Goal: Information Seeking & Learning: Learn about a topic

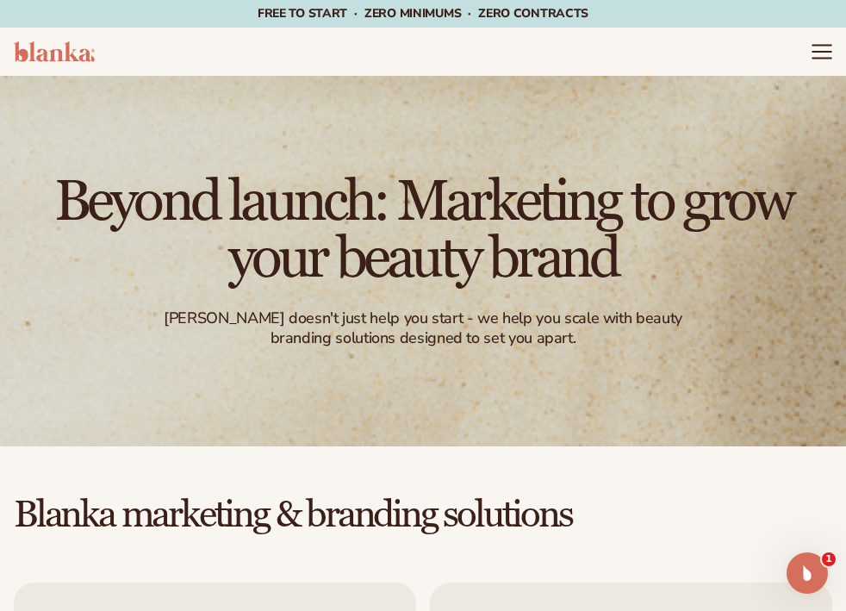
click at [819, 52] on icon "Menu" at bounding box center [821, 52] width 18 height 0
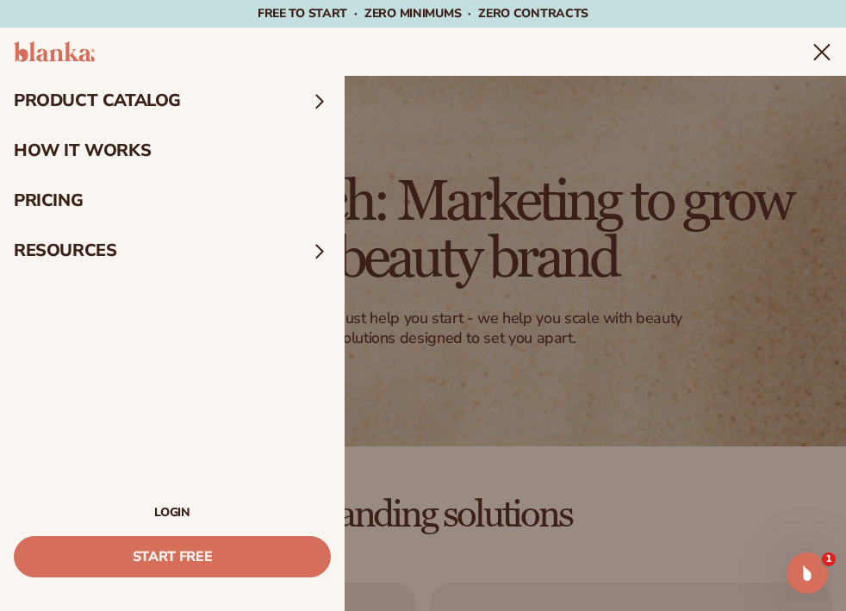
click at [76, 204] on link "pricing" at bounding box center [172, 201] width 344 height 50
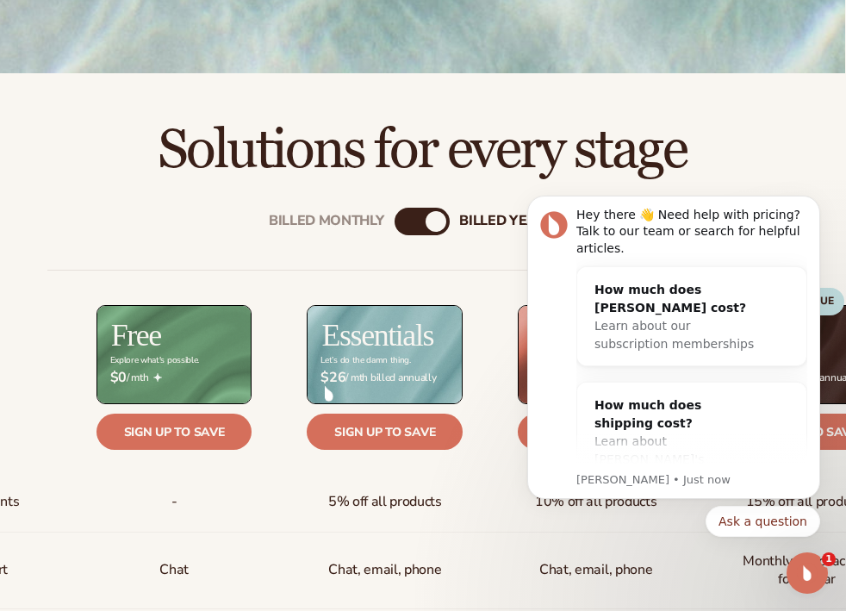
scroll to position [442, 2]
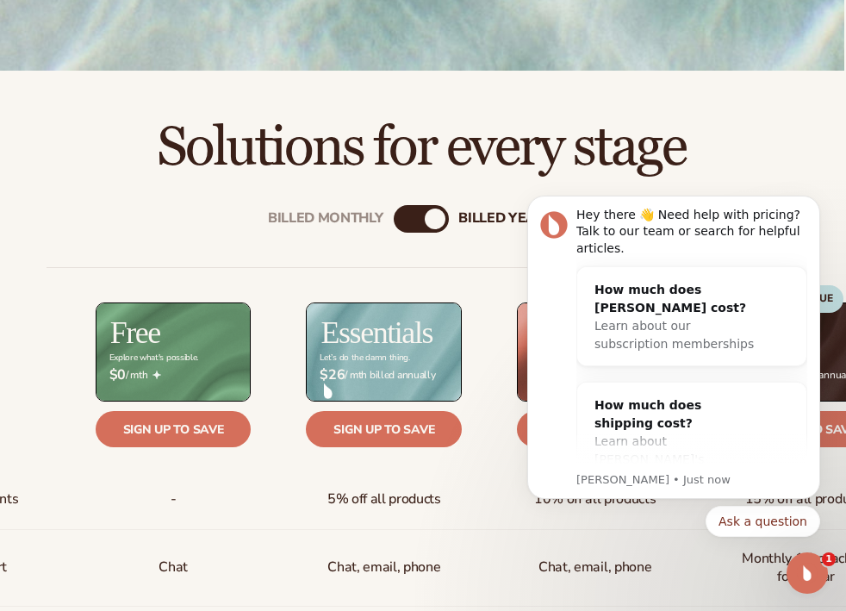
click at [439, 483] on span "5% off all products" at bounding box center [384, 499] width 114 height 32
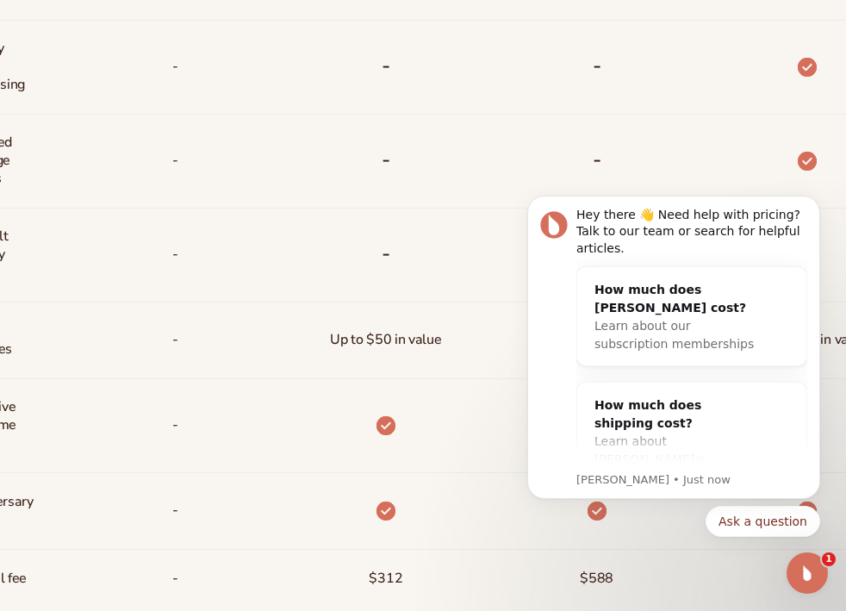
scroll to position [1233, 0]
click at [817, 200] on icon "Dismiss notification" at bounding box center [814, 199] width 9 height 9
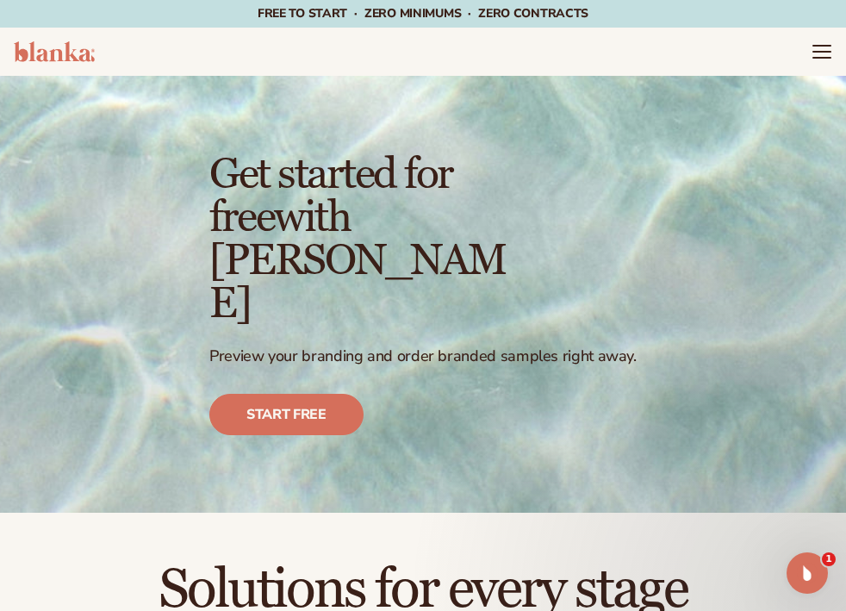
scroll to position [0, 0]
